Goal: Navigation & Orientation: Find specific page/section

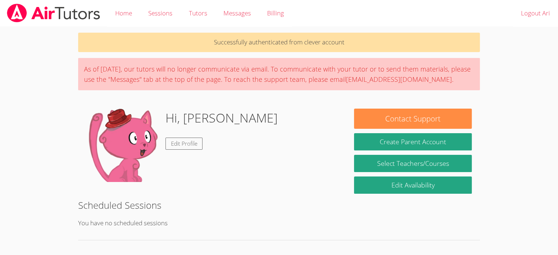
click at [167, 16] on link "Sessions" at bounding box center [160, 13] width 40 height 27
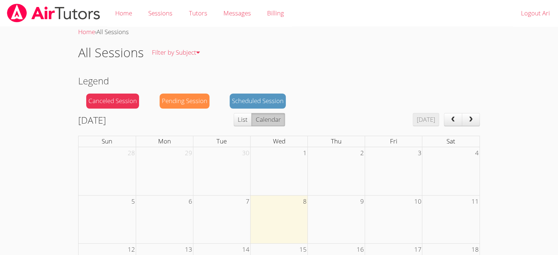
click at [197, 13] on link "Tutors" at bounding box center [198, 13] width 35 height 27
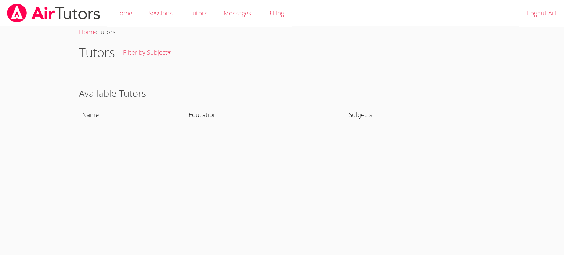
click at [161, 55] on link "Filter by Subject" at bounding box center [147, 52] width 64 height 27
click at [0, 0] on link "All Subjects" at bounding box center [0, 0] width 0 height 0
click at [283, 15] on link "Billing" at bounding box center [275, 13] width 33 height 27
